Goal: Task Accomplishment & Management: Use online tool/utility

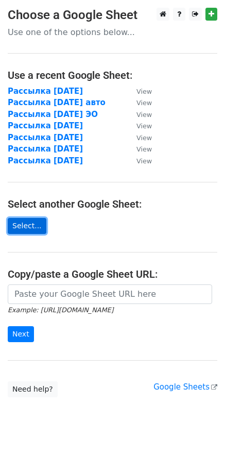
click at [11, 232] on link "Select..." at bounding box center [27, 226] width 39 height 16
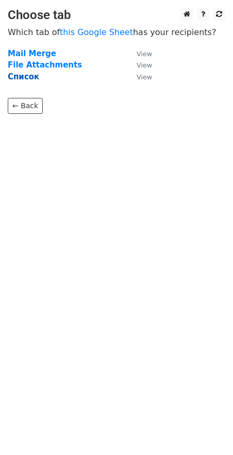
click at [28, 76] on strong "Список" at bounding box center [23, 76] width 31 height 9
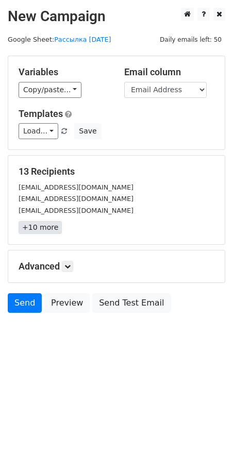
click at [53, 227] on link "+10 more" at bounding box center [40, 227] width 43 height 13
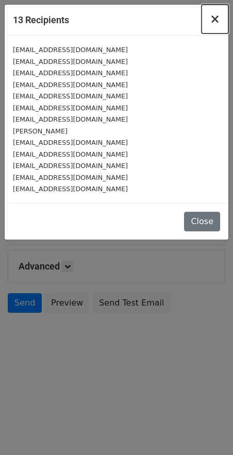
click at [222, 16] on button "×" at bounding box center [214, 19] width 27 height 29
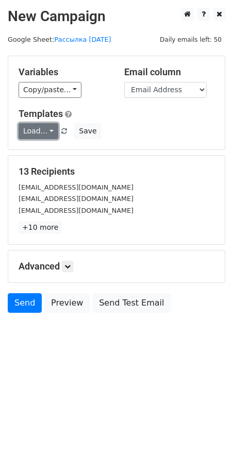
click at [50, 130] on link "Load..." at bounding box center [39, 131] width 40 height 16
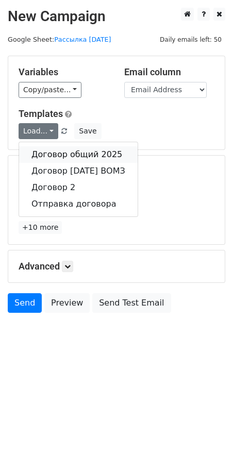
click at [43, 153] on link "Договор общий 2025" at bounding box center [78, 154] width 118 height 16
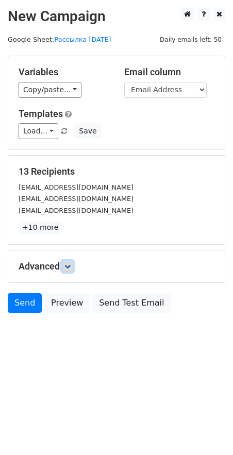
click at [66, 269] on link at bounding box center [67, 266] width 11 height 11
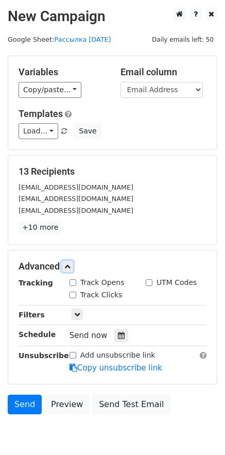
scroll to position [46, 0]
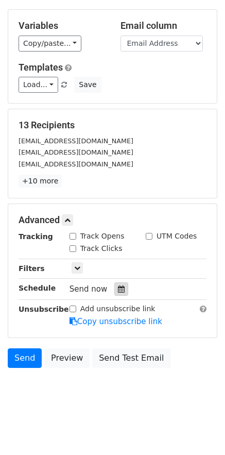
click at [118, 288] on icon at bounding box center [121, 288] width 7 height 7
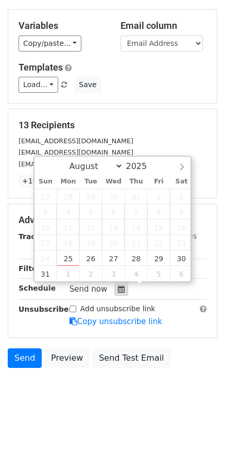
click at [118, 288] on icon at bounding box center [121, 288] width 7 height 7
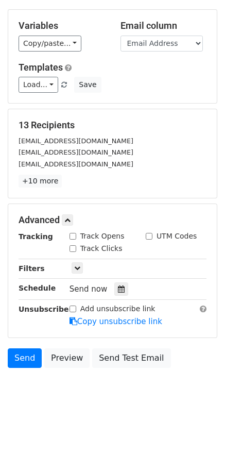
click at [106, 268] on div "Only include spreadsheet rows that match the following filters:" at bounding box center [138, 269] width 152 height 12
click at [78, 264] on link at bounding box center [77, 267] width 11 height 11
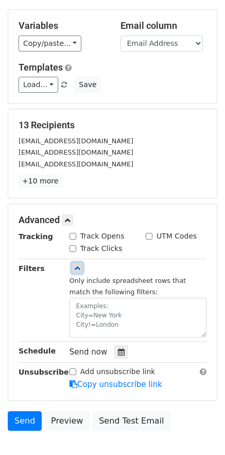
click at [77, 266] on icon at bounding box center [77, 268] width 6 height 6
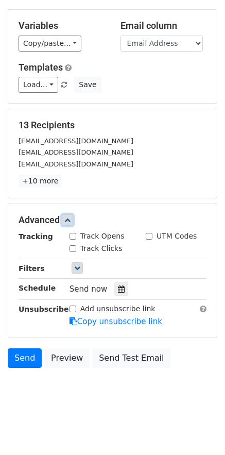
click at [65, 219] on link at bounding box center [67, 219] width 11 height 11
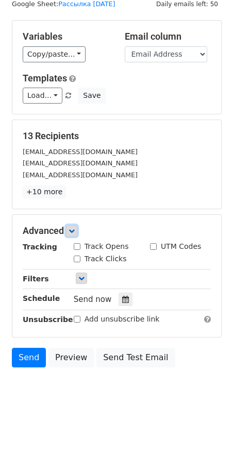
scroll to position [0, 0]
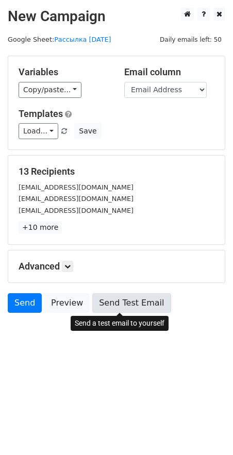
click at [93, 301] on link "Send Test Email" at bounding box center [131, 303] width 78 height 20
